Goal: Information Seeking & Learning: Learn about a topic

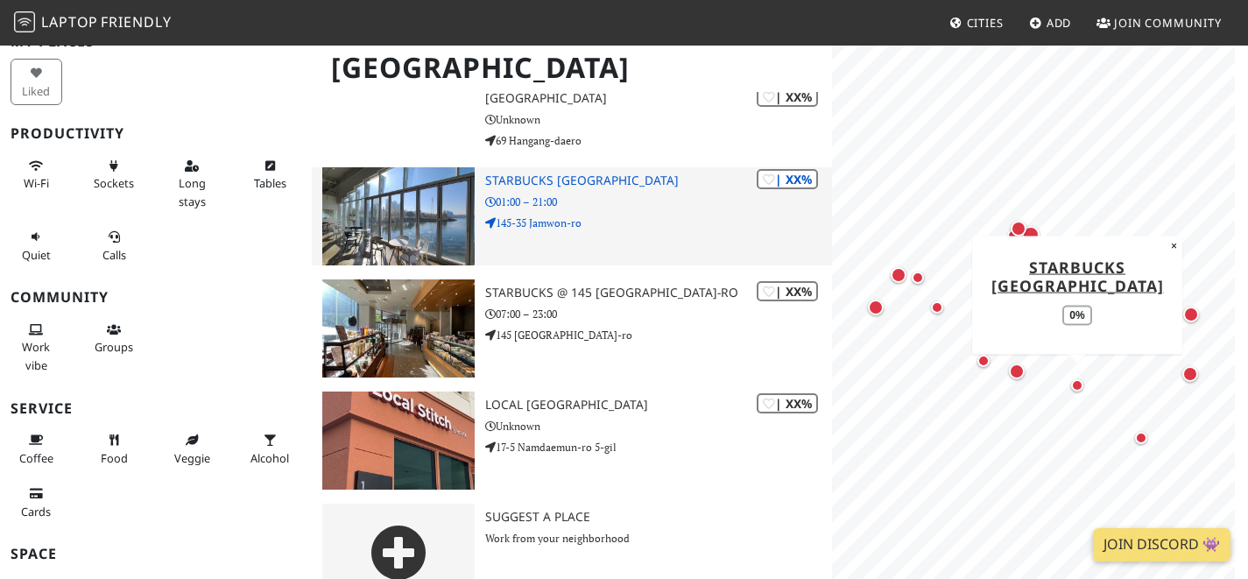
scroll to position [1781, 0]
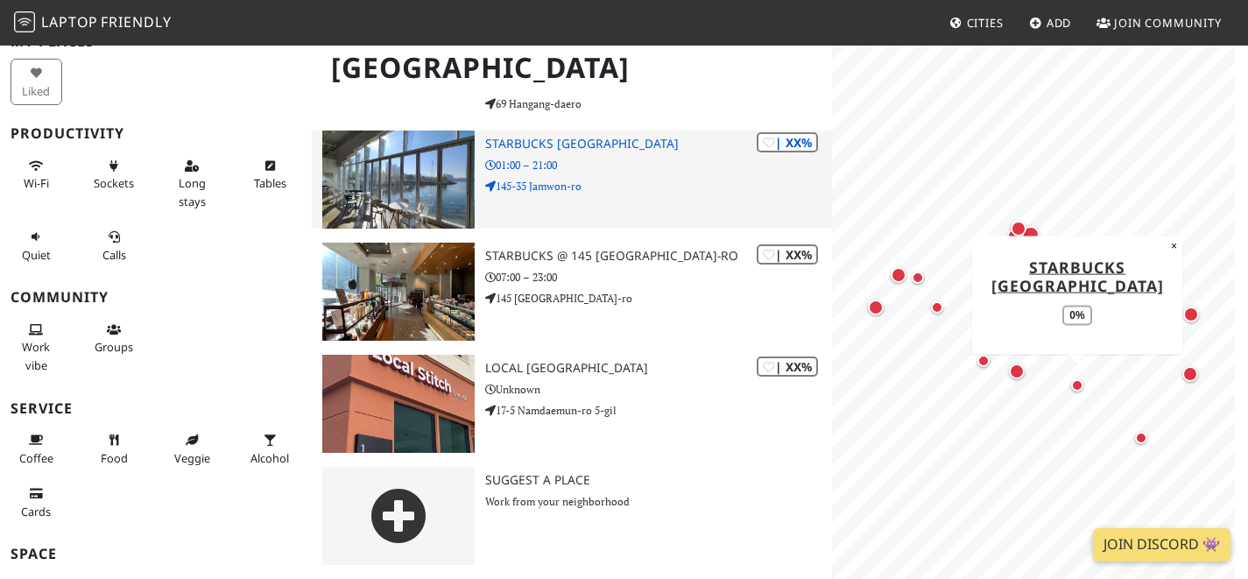
click at [449, 189] on img at bounding box center [398, 179] width 152 height 98
click at [449, 190] on img at bounding box center [398, 179] width 152 height 98
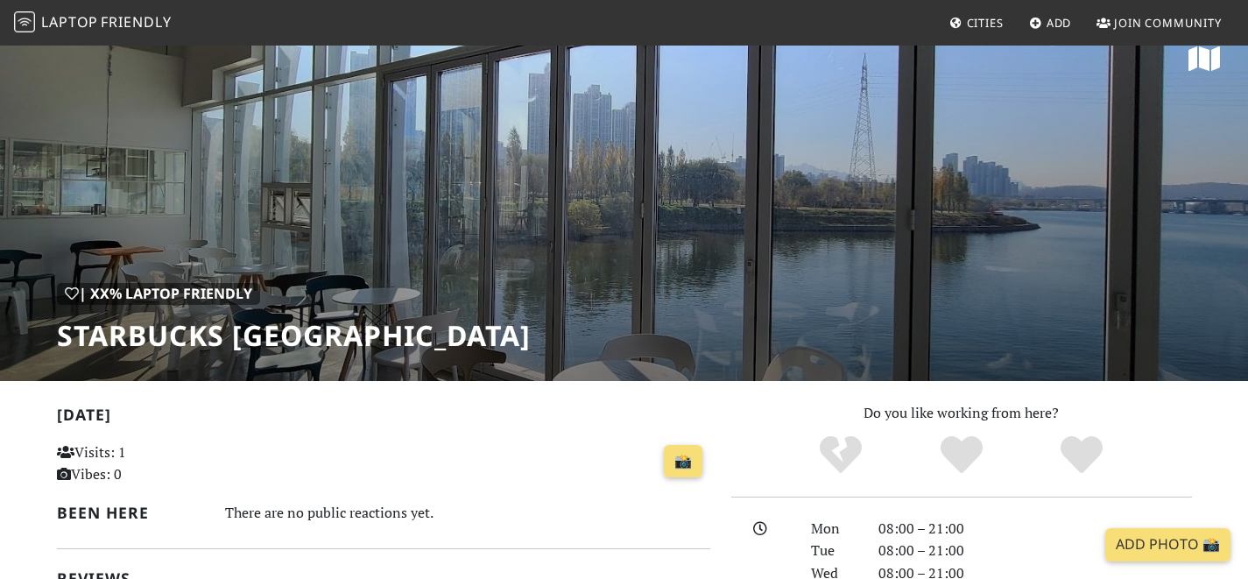
scroll to position [18, 0]
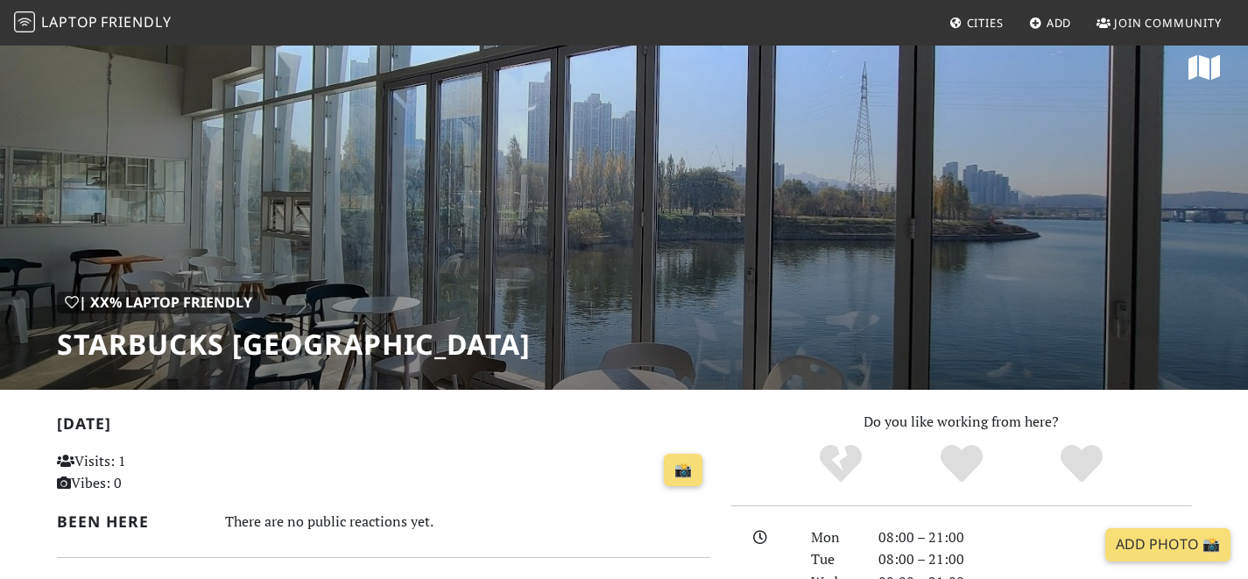
drag, startPoint x: 60, startPoint y: 344, endPoint x: 646, endPoint y: 341, distance: 586.8
click at [646, 341] on div "| XX% Laptop Friendly Starbucks Seoul Wave Art Center" at bounding box center [624, 207] width 1248 height 364
copy h1 "Starbucks [GEOGRAPHIC_DATA]"
